Goal: Navigation & Orientation: Understand site structure

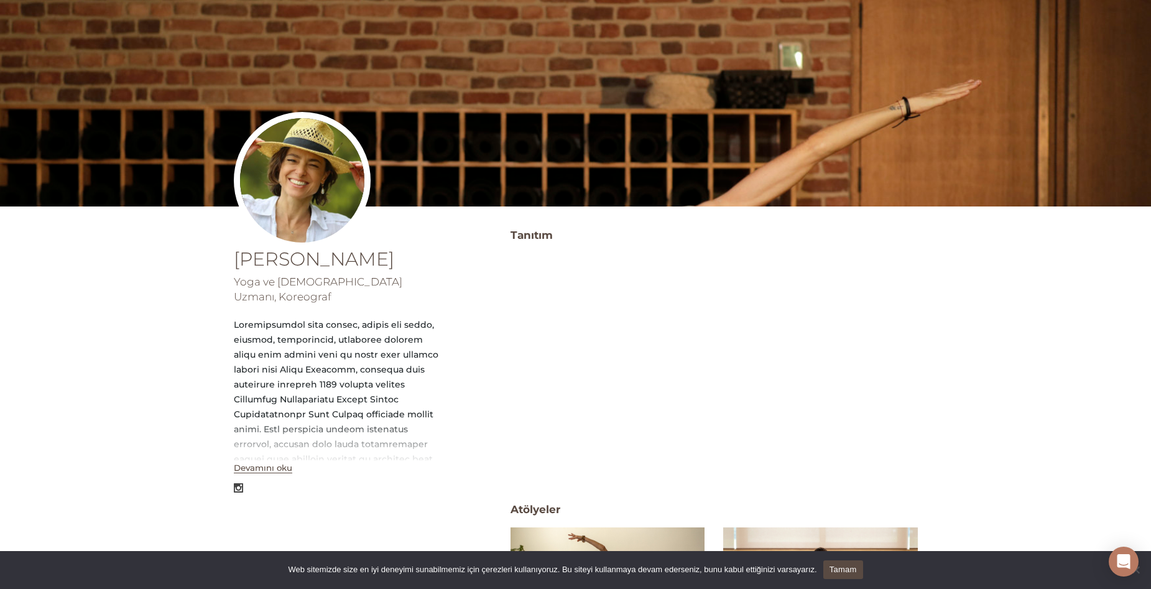
scroll to position [187, 0]
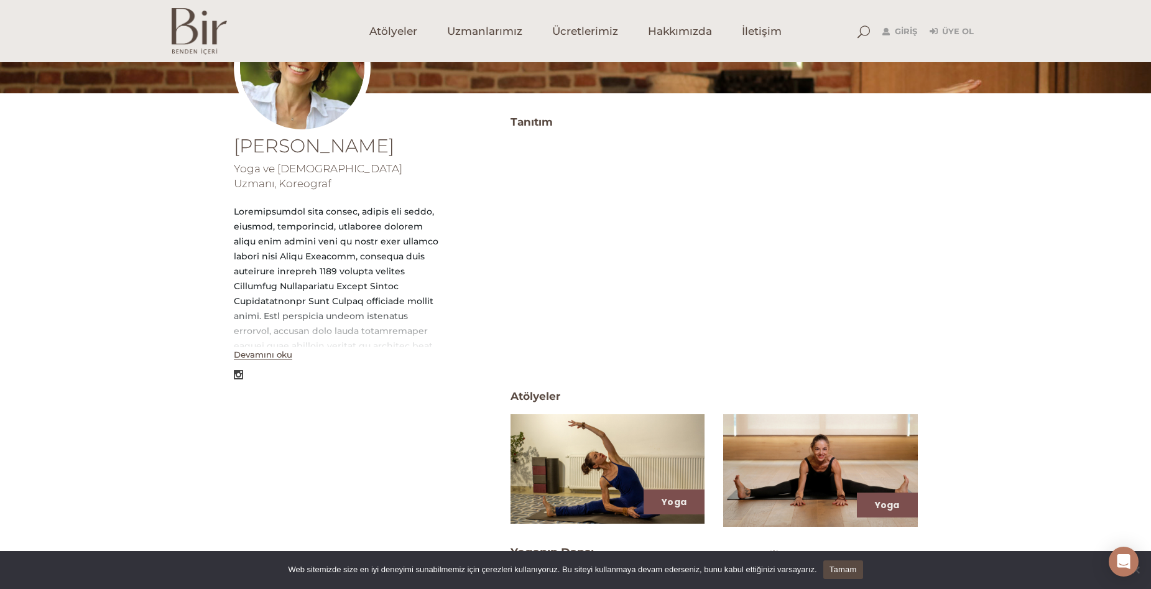
click at [266, 349] on button "Devamını oku" at bounding box center [263, 354] width 58 height 11
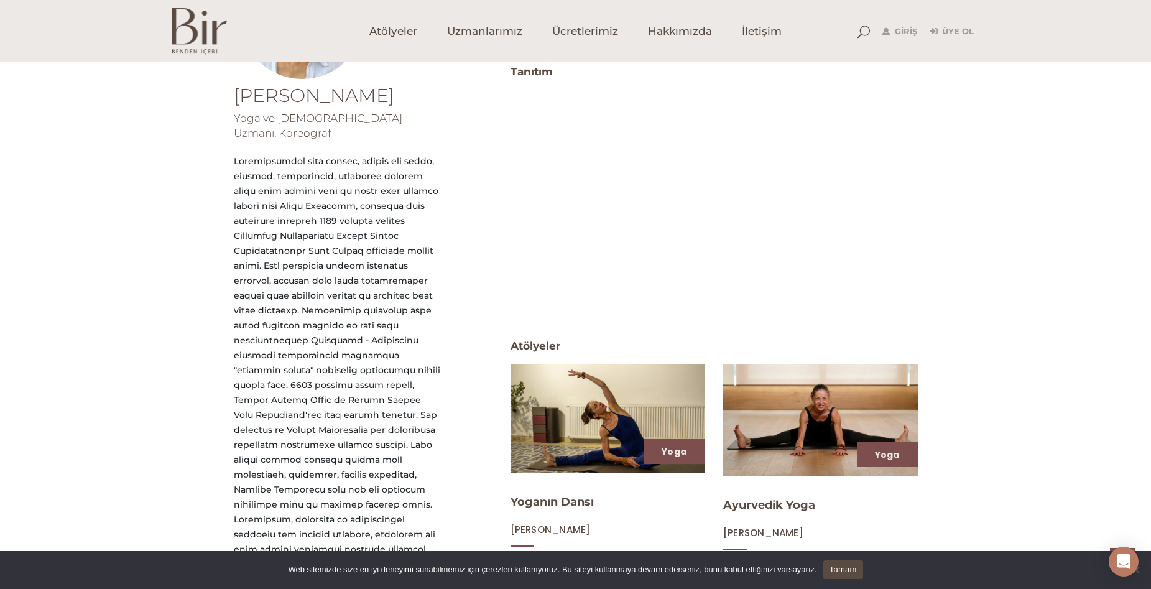
scroll to position [124, 0]
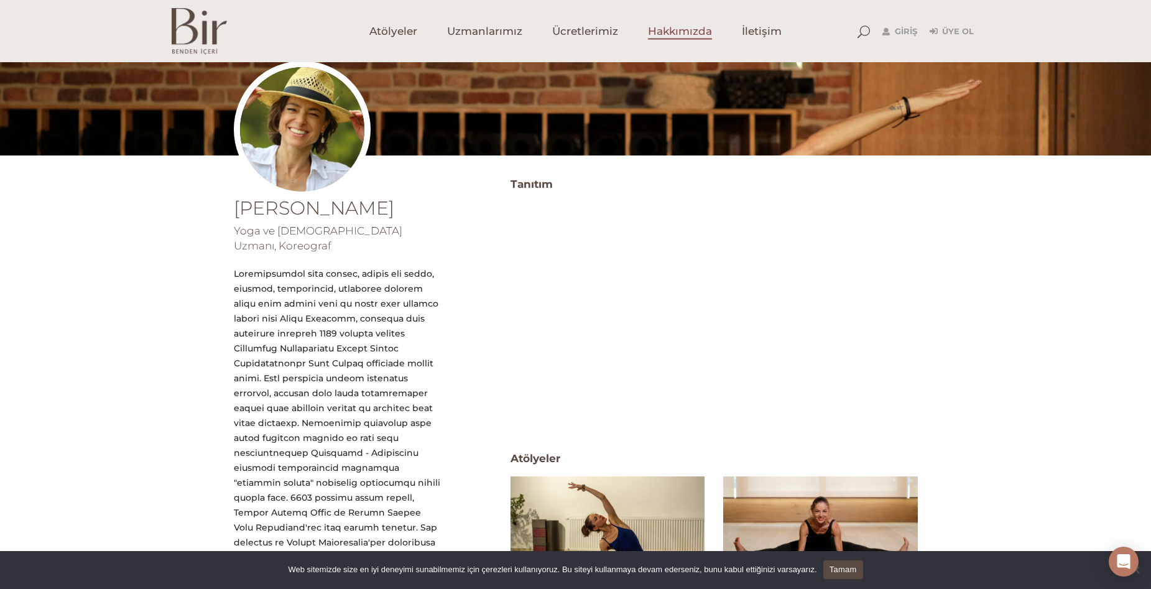
click at [673, 32] on span "Hakkımızda" at bounding box center [680, 31] width 64 height 14
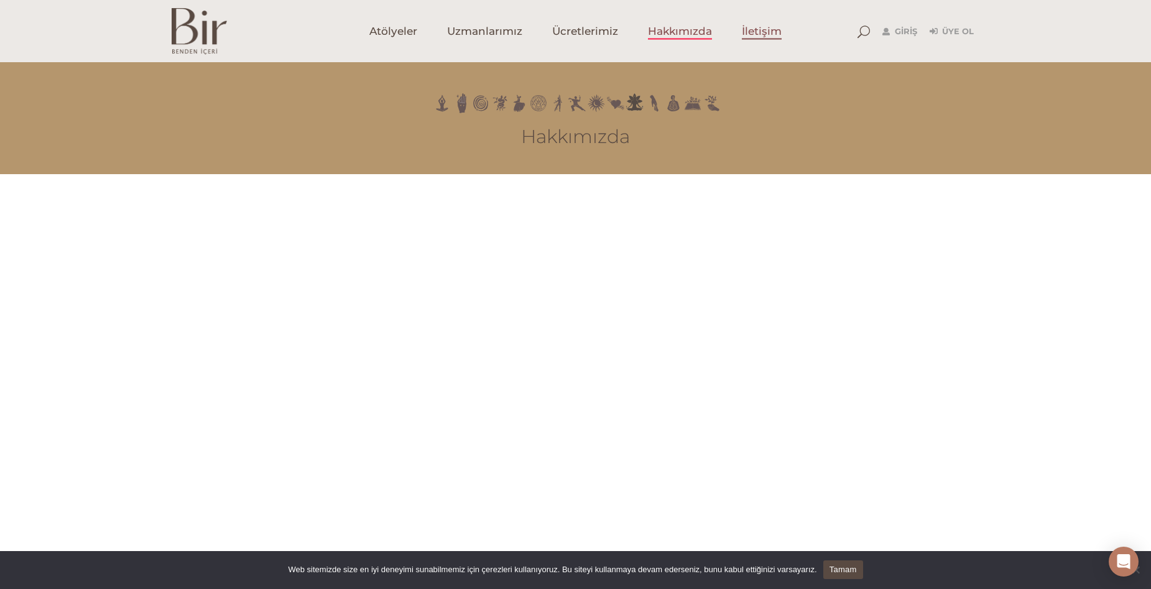
click at [750, 35] on span "İletişim" at bounding box center [762, 31] width 40 height 14
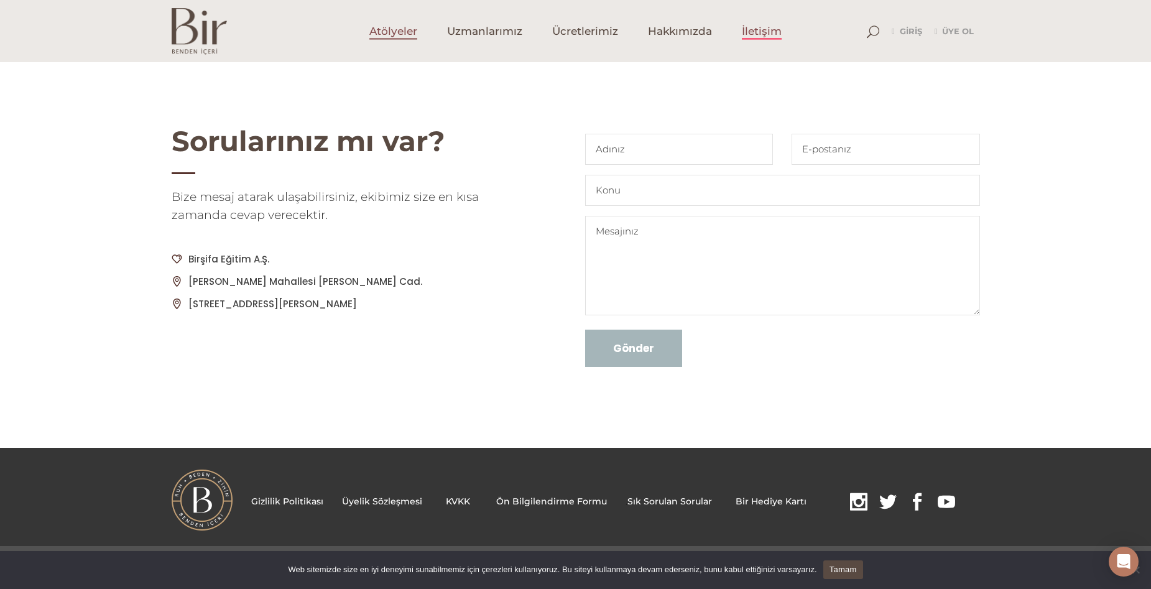
click at [391, 25] on span "Atölyeler" at bounding box center [393, 31] width 48 height 14
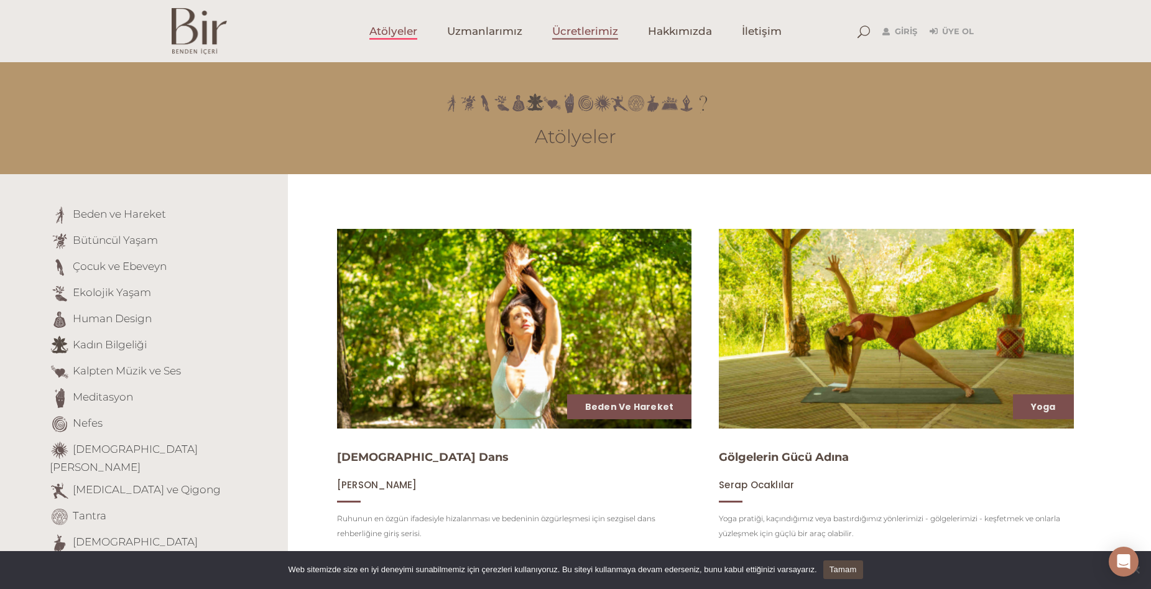
click at [576, 28] on span "Ücretlerimiz" at bounding box center [585, 31] width 66 height 14
click at [94, 399] on link "Meditasyon" at bounding box center [103, 396] width 60 height 12
